Goal: Task Accomplishment & Management: Manage account settings

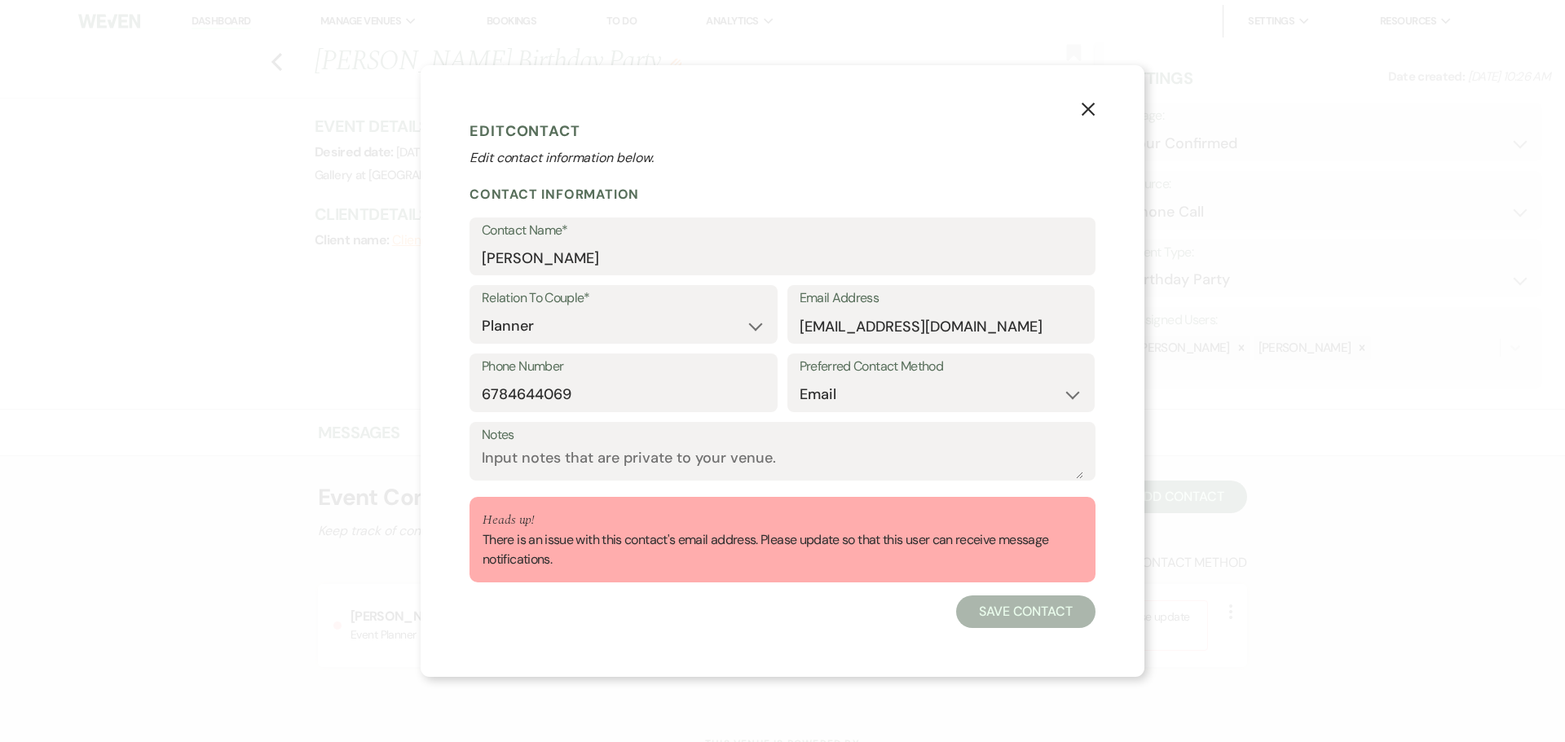
select select "2"
select select "email"
click at [1089, 106] on icon "X" at bounding box center [1088, 109] width 15 height 15
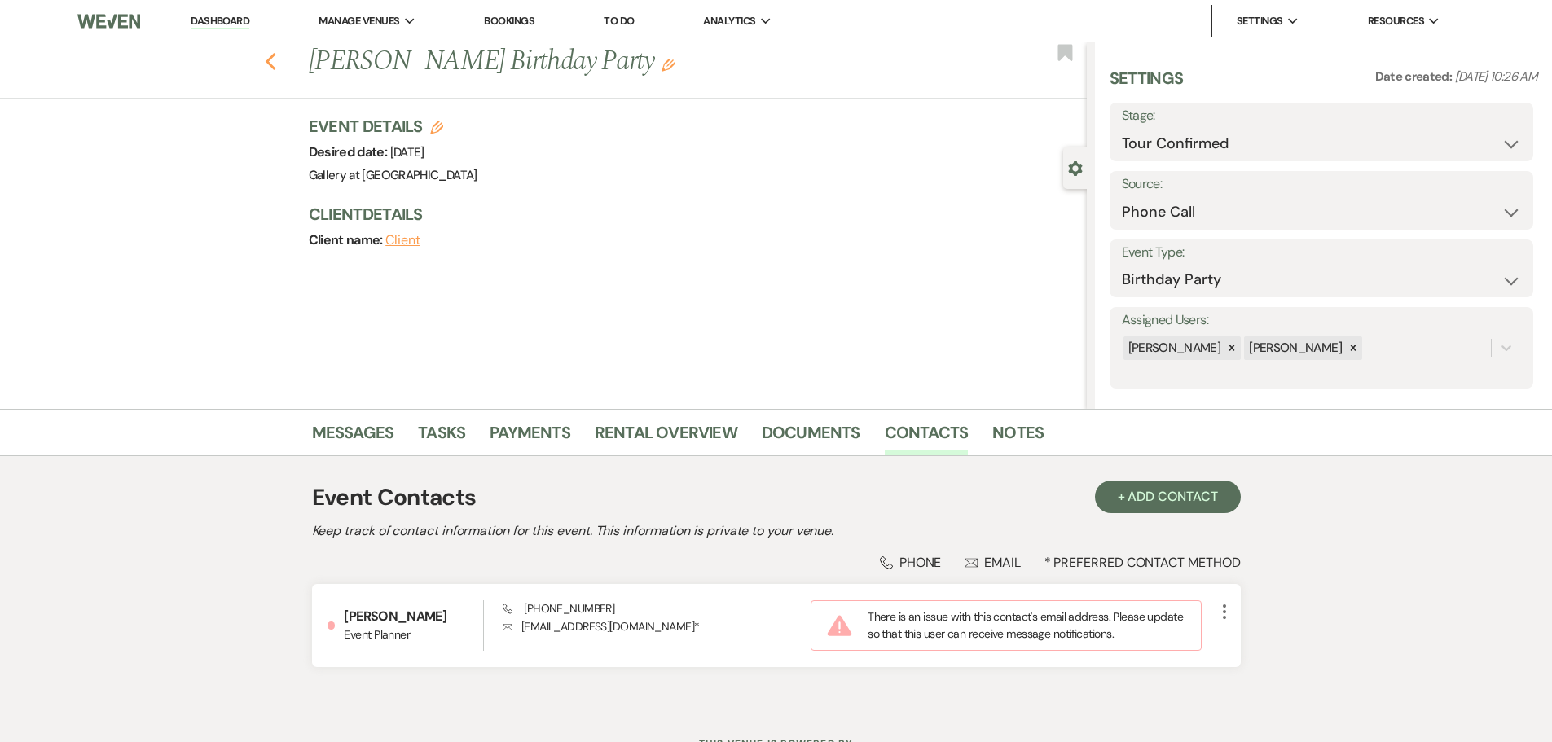
click at [275, 62] on icon "Previous" at bounding box center [271, 62] width 12 height 20
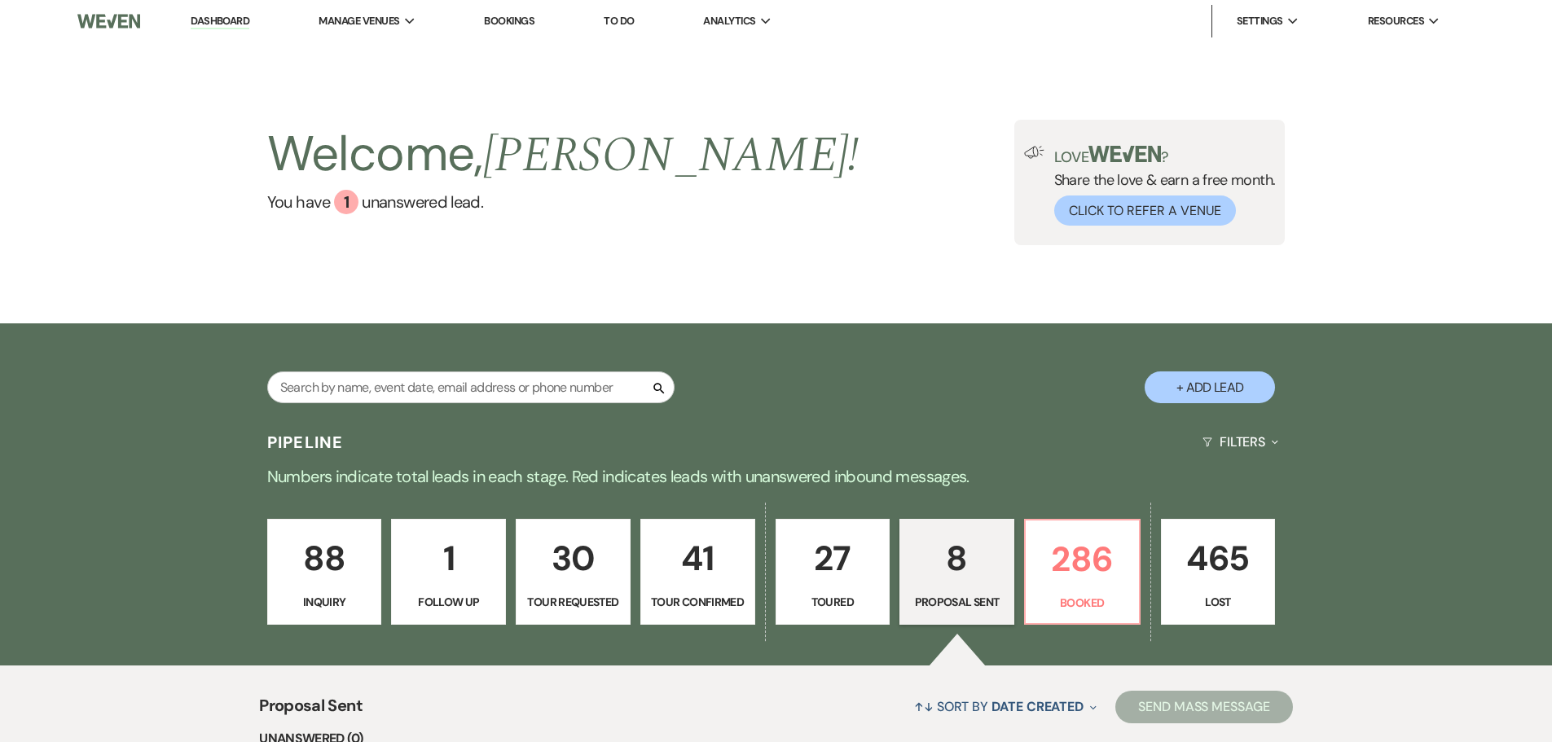
select select "6"
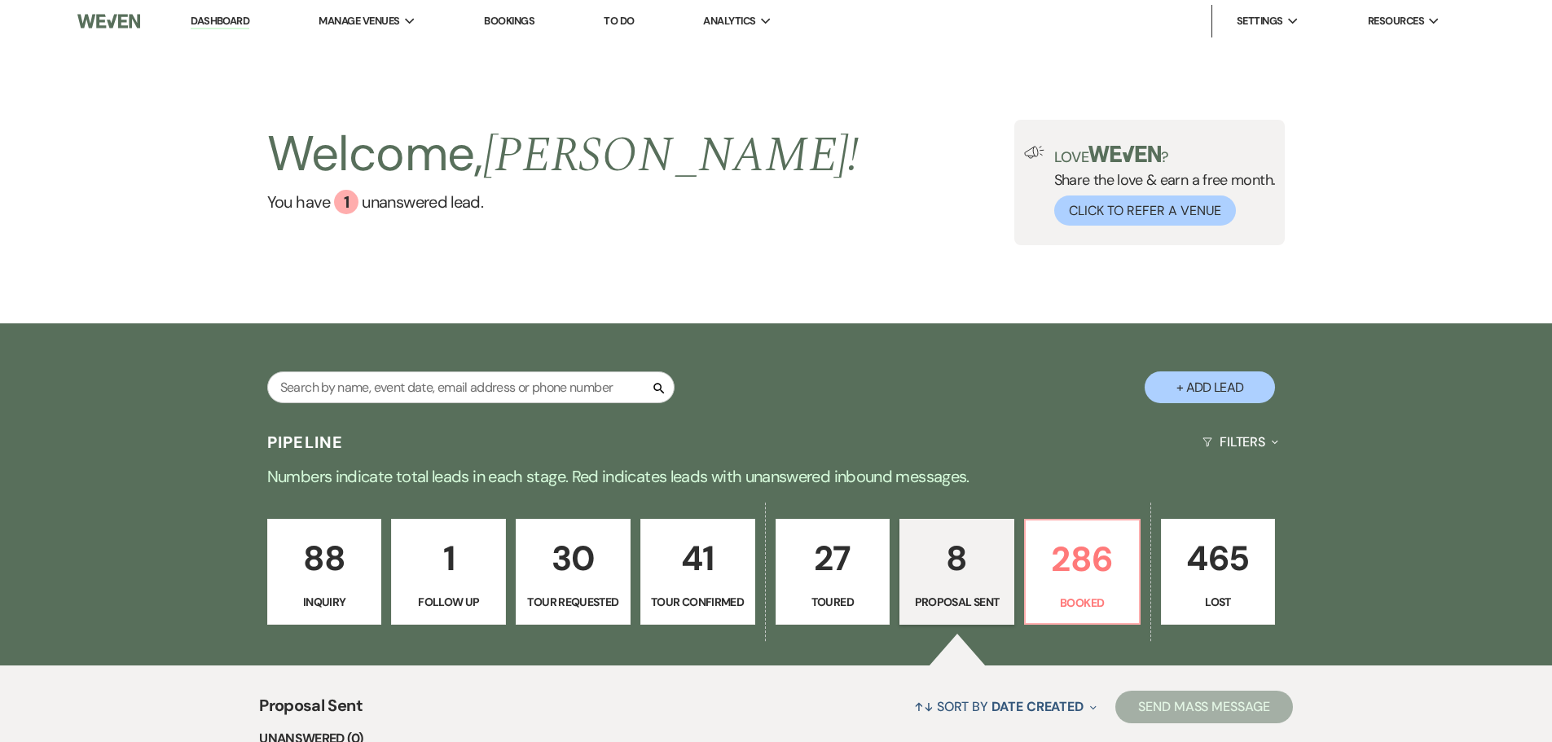
select select "6"
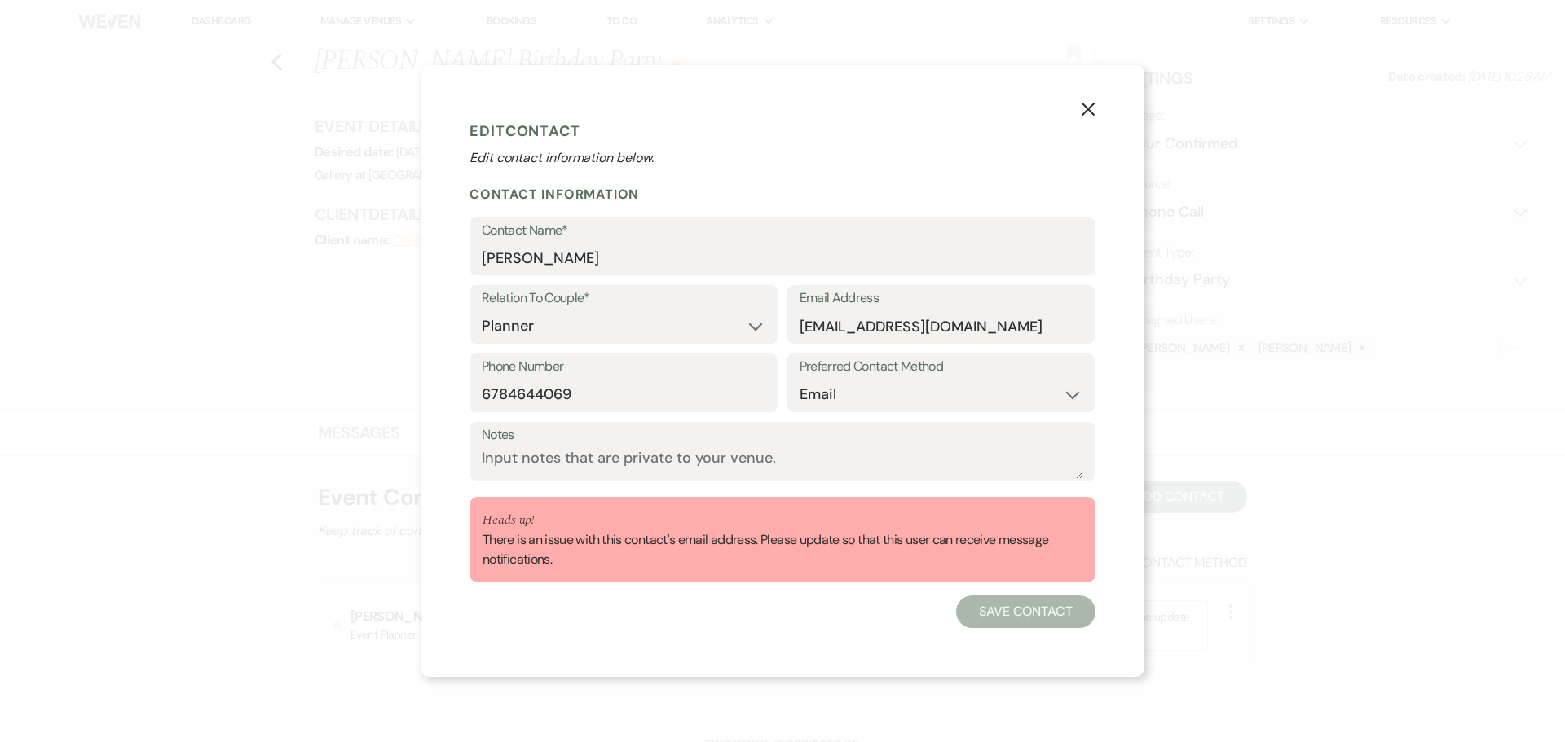
select select "2"
select select "email"
click at [993, 330] on input "[EMAIL_ADDRESS][DOMAIN_NAME]" at bounding box center [941, 326] width 284 height 32
drag, startPoint x: 1007, startPoint y: 319, endPoint x: 778, endPoint y: 334, distance: 229.5
click at [778, 334] on div "Relation To Couple* Couple Planner Parent of Couple Family Member Friend Other …" at bounding box center [782, 319] width 626 height 68
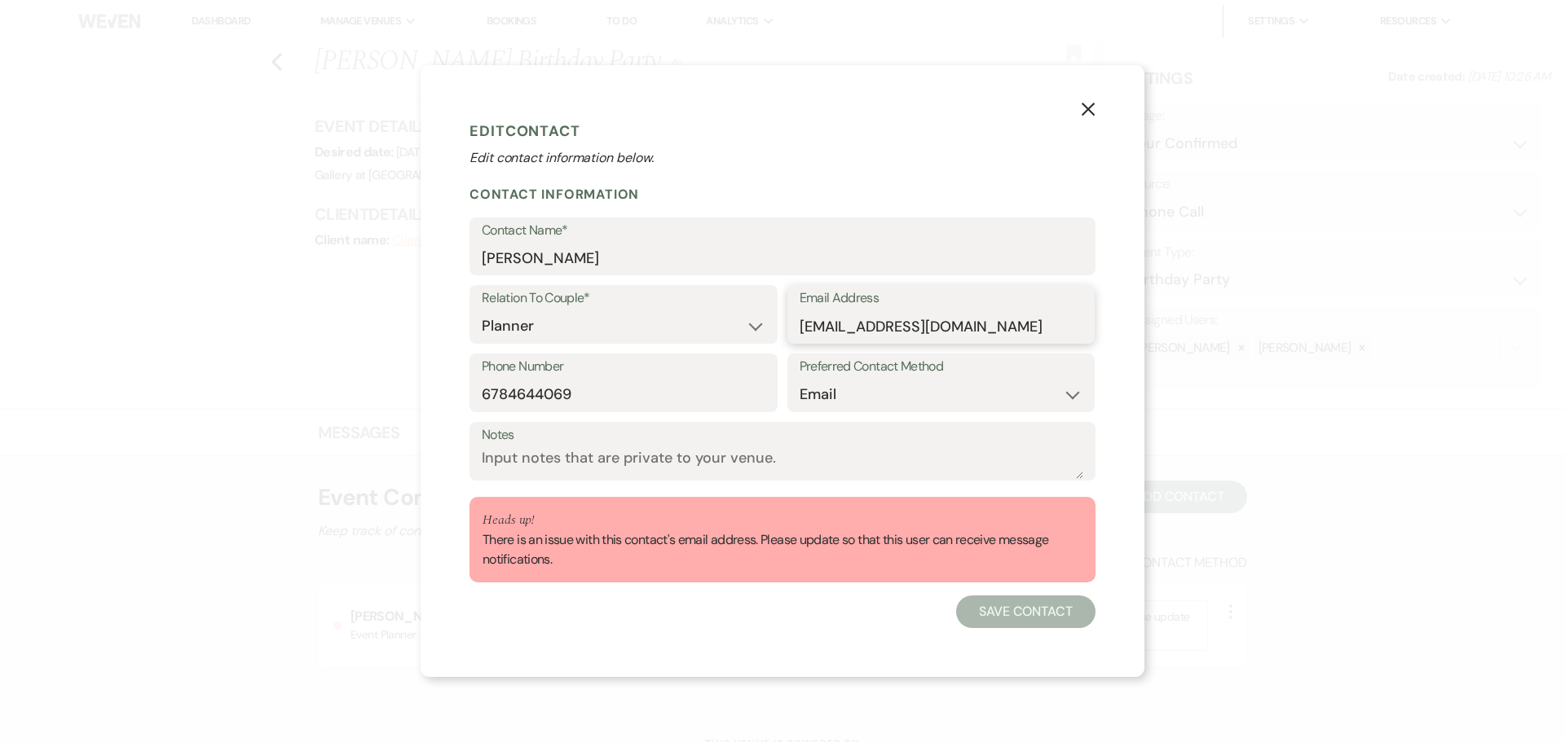
paste input "K"
type input "[EMAIL_ADDRESS][DOMAIN_NAME]"
click at [1015, 610] on button "Save Contact" at bounding box center [1025, 612] width 139 height 33
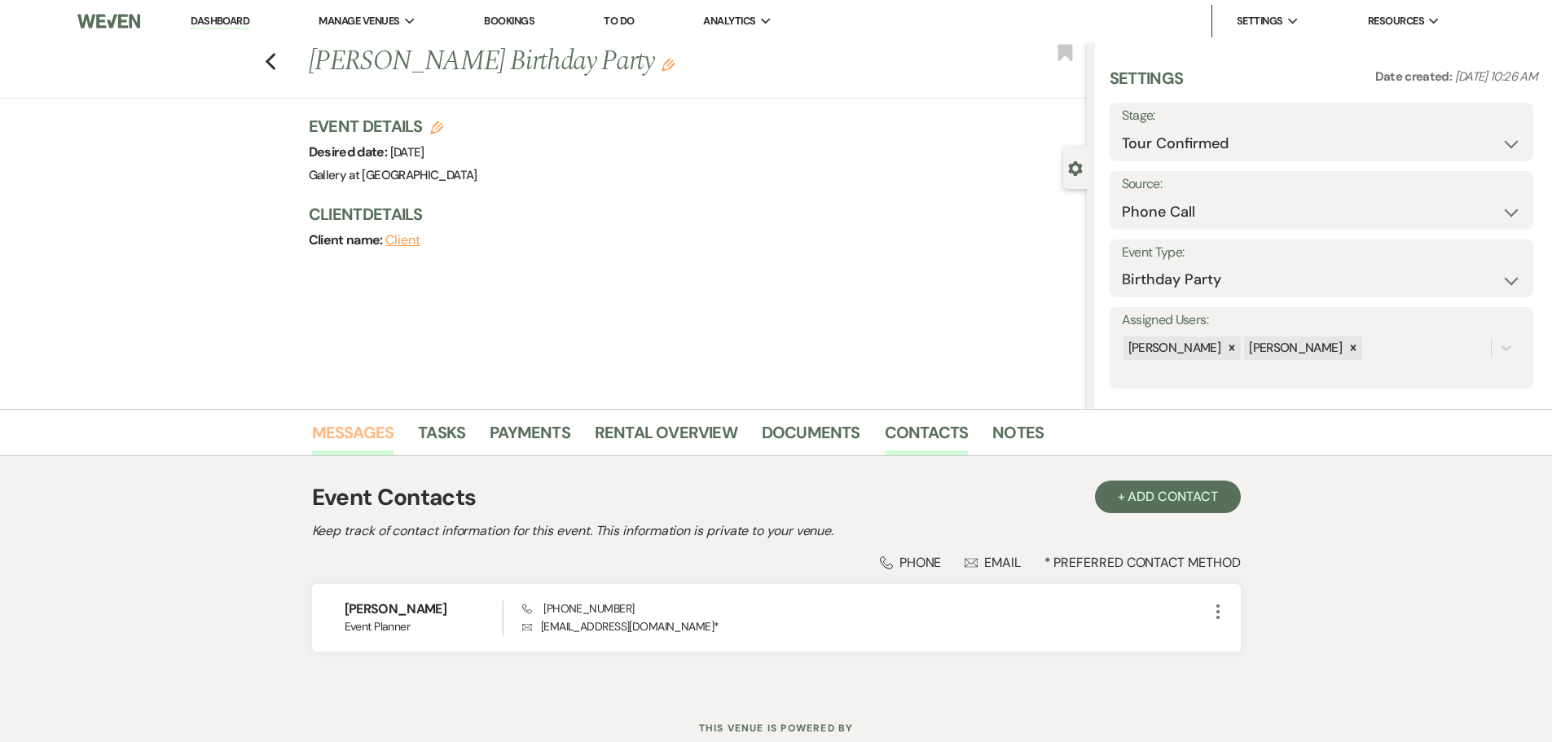
click at [347, 430] on link "Messages" at bounding box center [353, 438] width 82 height 36
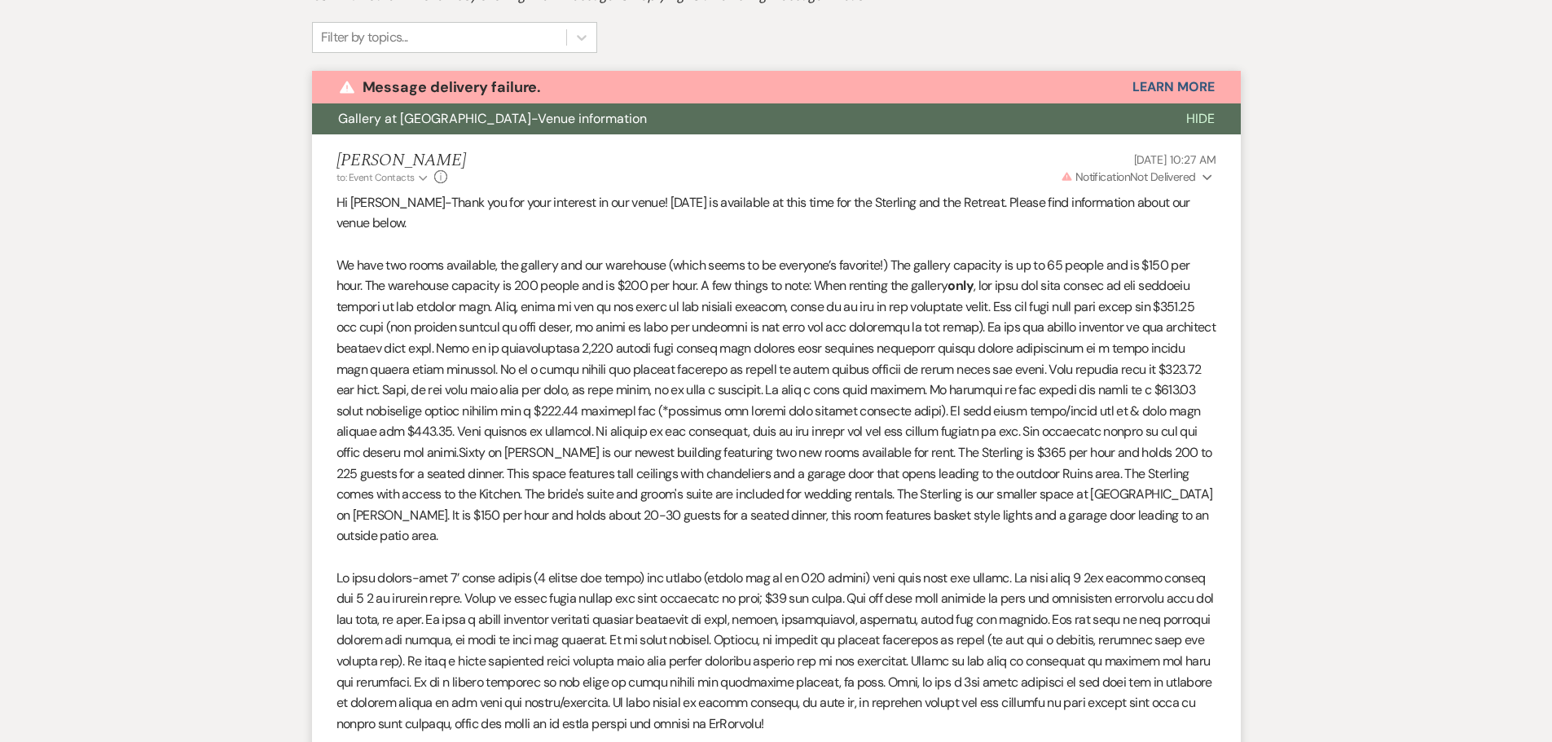
scroll to position [788, 0]
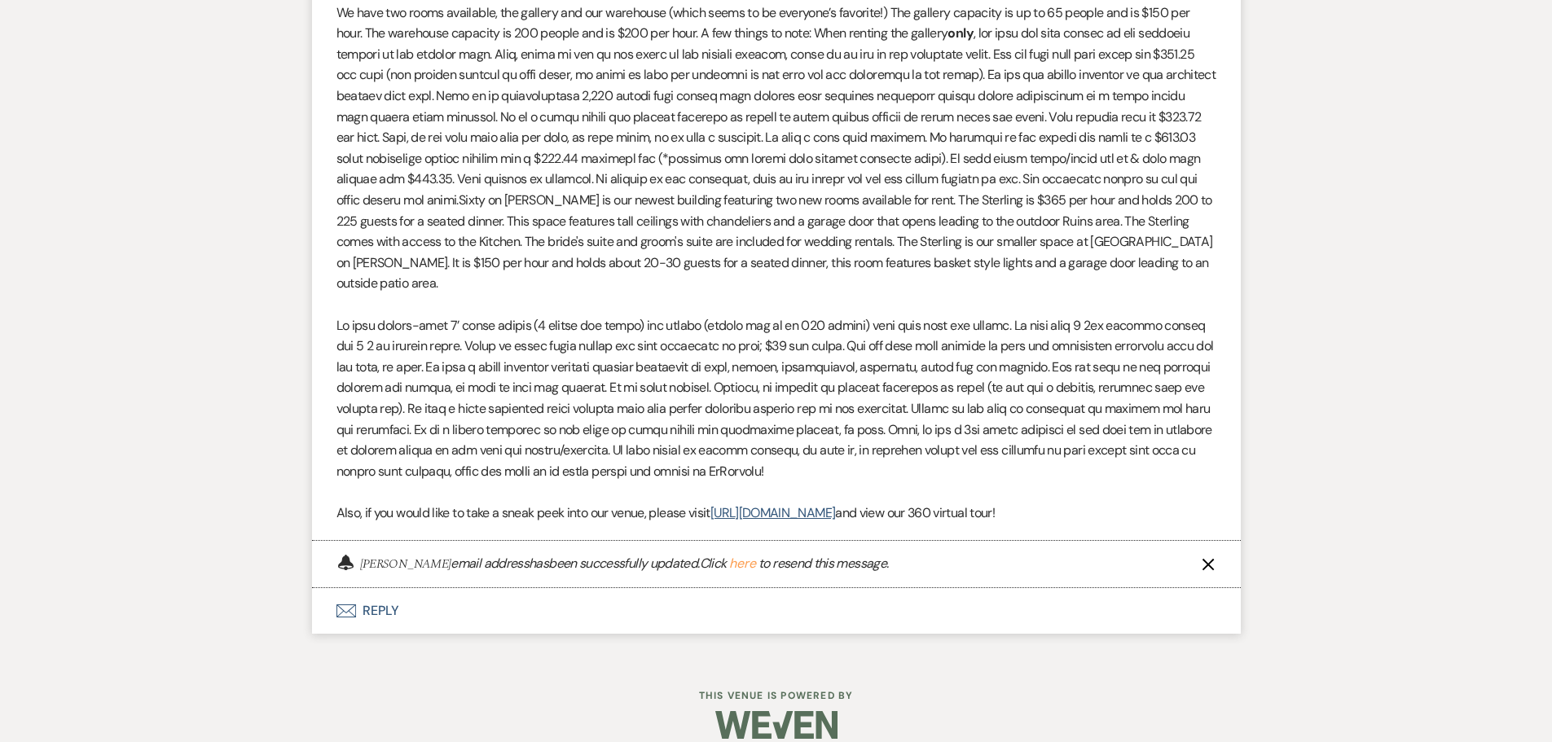
click at [751, 557] on button "here" at bounding box center [742, 563] width 27 height 13
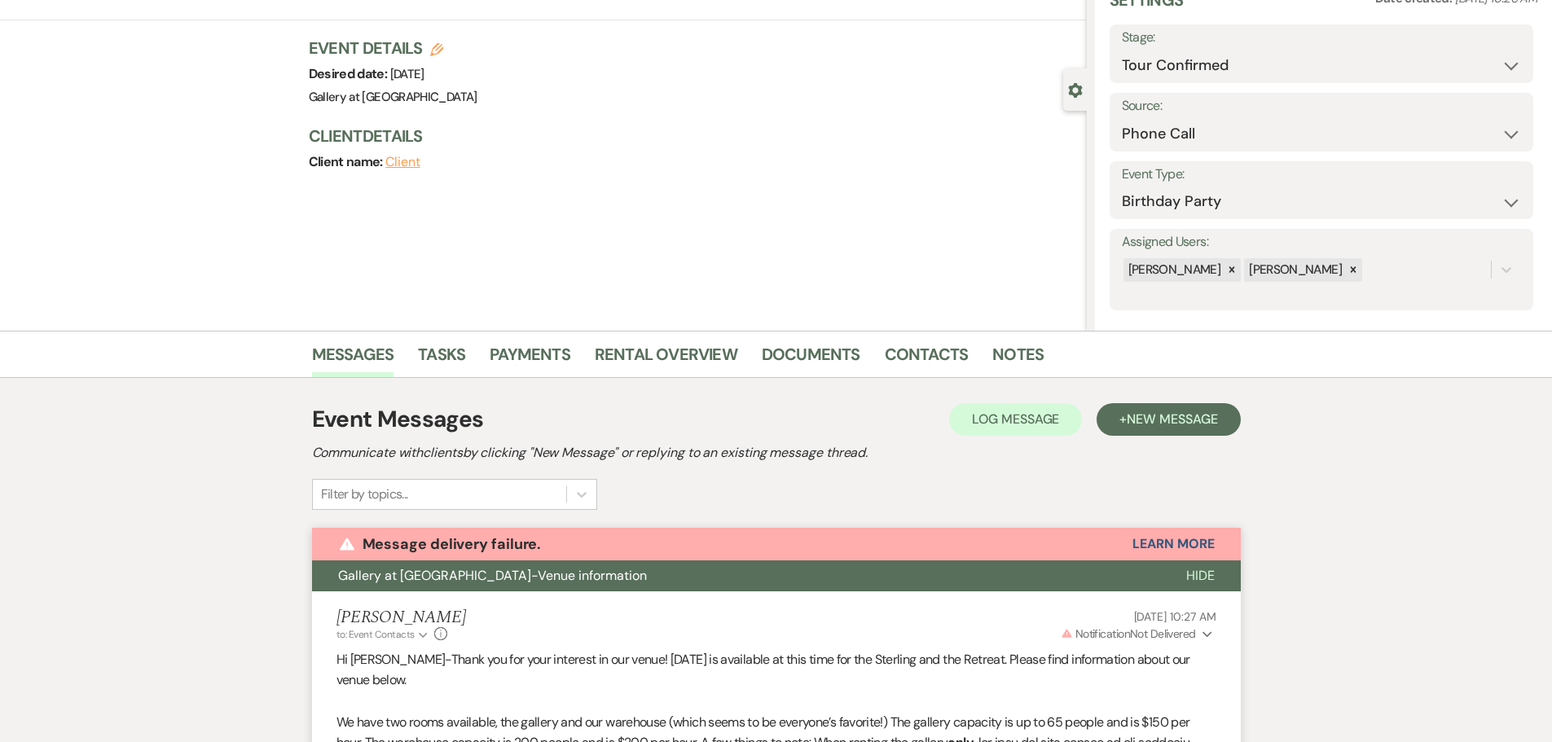
scroll to position [0, 0]
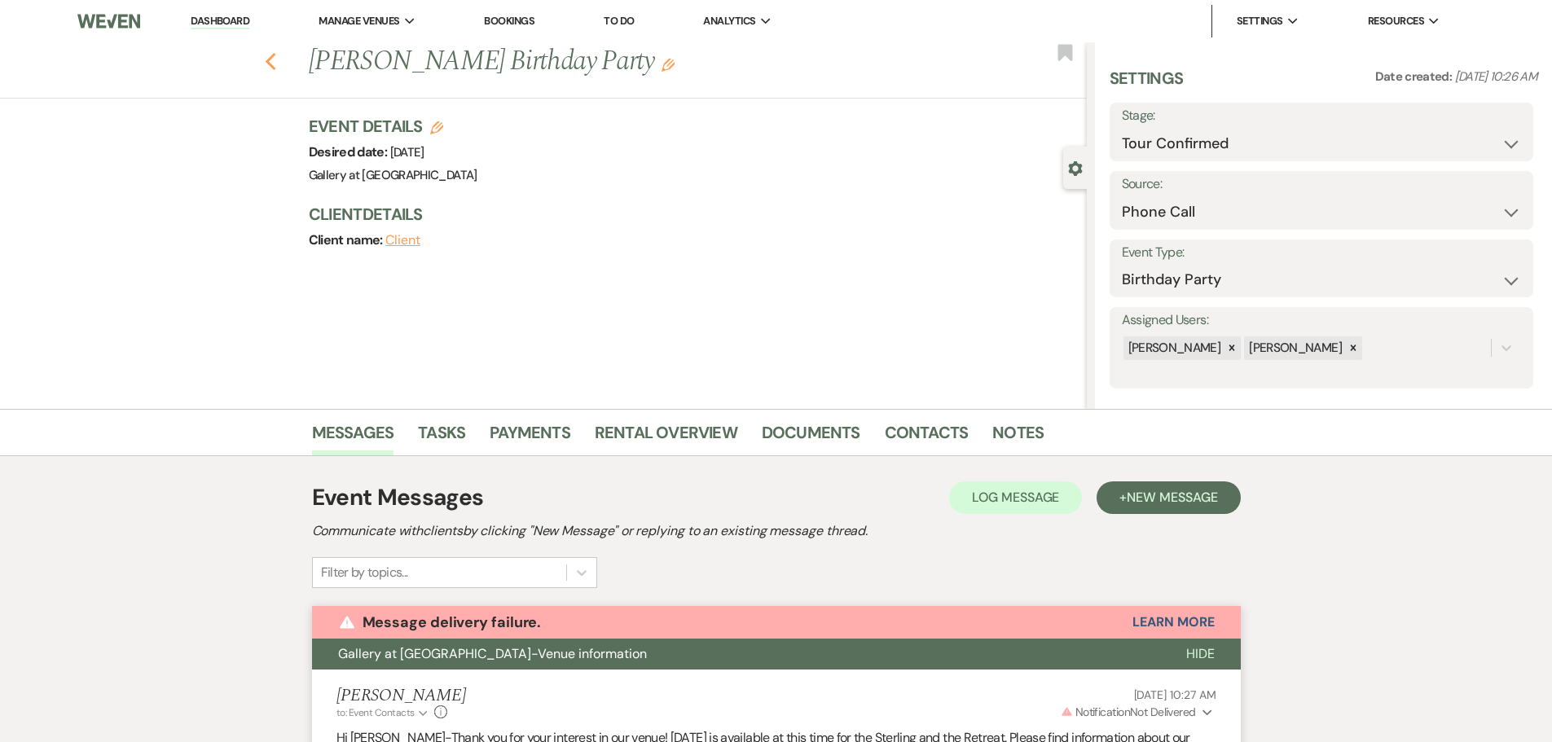
click at [275, 56] on icon "Previous" at bounding box center [271, 62] width 12 height 20
